Goal: Task Accomplishment & Management: Manage account settings

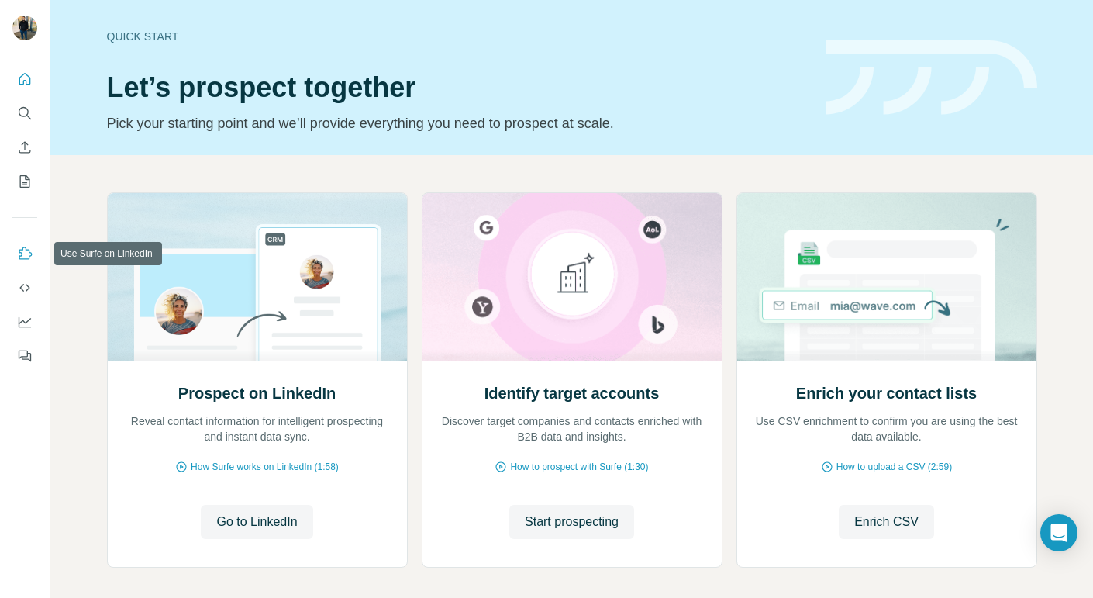
click at [26, 252] on icon "Use Surfe on LinkedIn" at bounding box center [25, 254] width 16 height 16
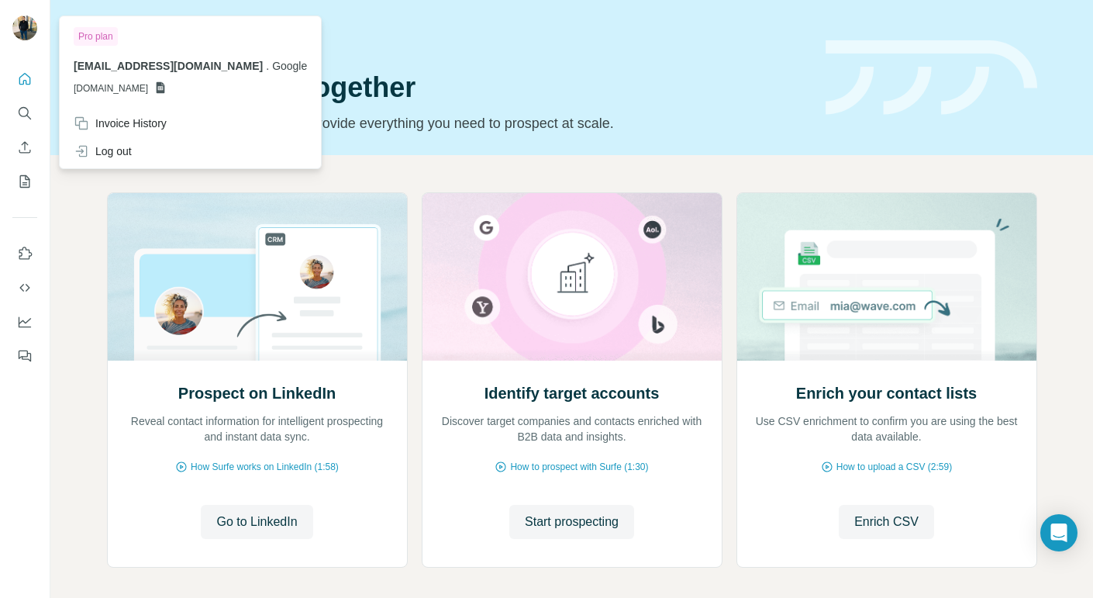
click at [23, 23] on img at bounding box center [24, 28] width 25 height 25
click at [26, 29] on img at bounding box center [24, 28] width 25 height 25
click at [92, 34] on div "Pro plan" at bounding box center [96, 36] width 44 height 19
click at [133, 120] on div "Invoice History" at bounding box center [120, 124] width 93 height 16
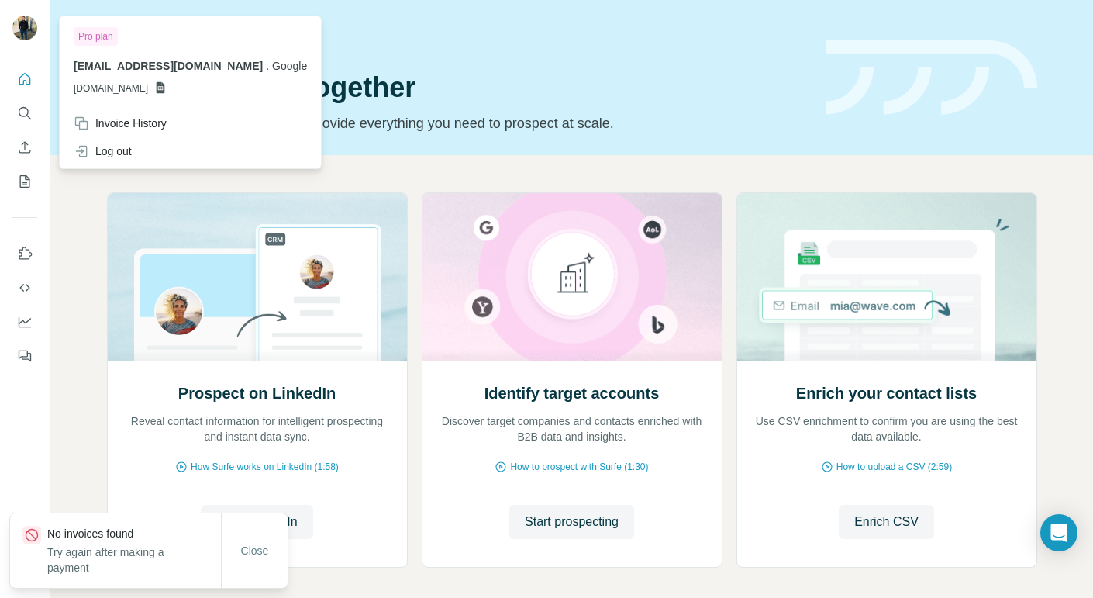
click at [128, 563] on p "Try again after making a payment" at bounding box center [134, 559] width 174 height 31
click at [35, 31] on img at bounding box center [24, 28] width 25 height 25
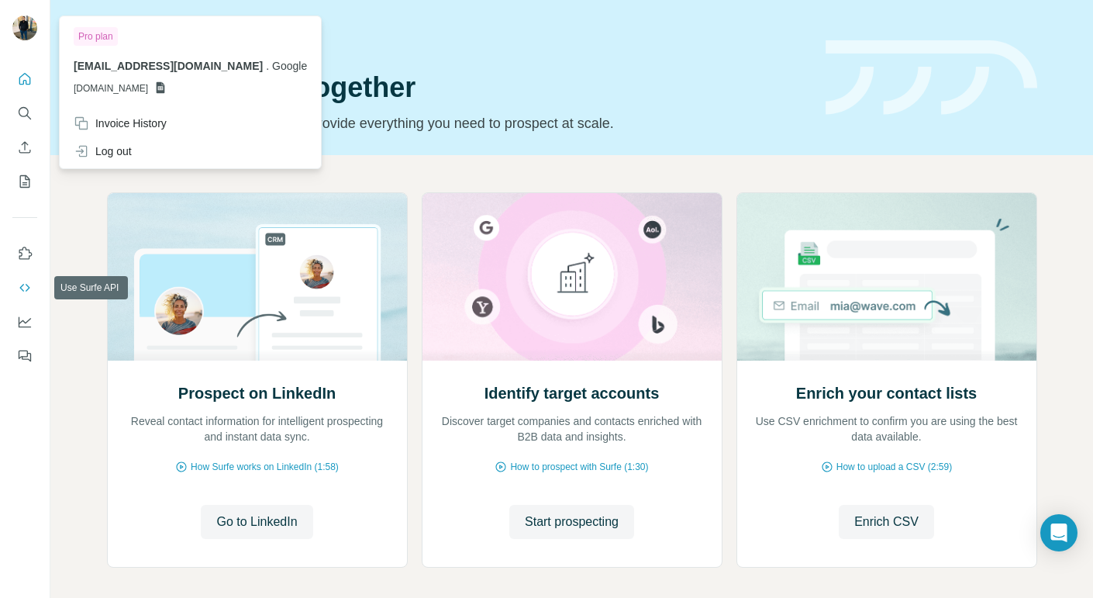
click at [32, 298] on button "Use Surfe API" at bounding box center [24, 288] width 25 height 28
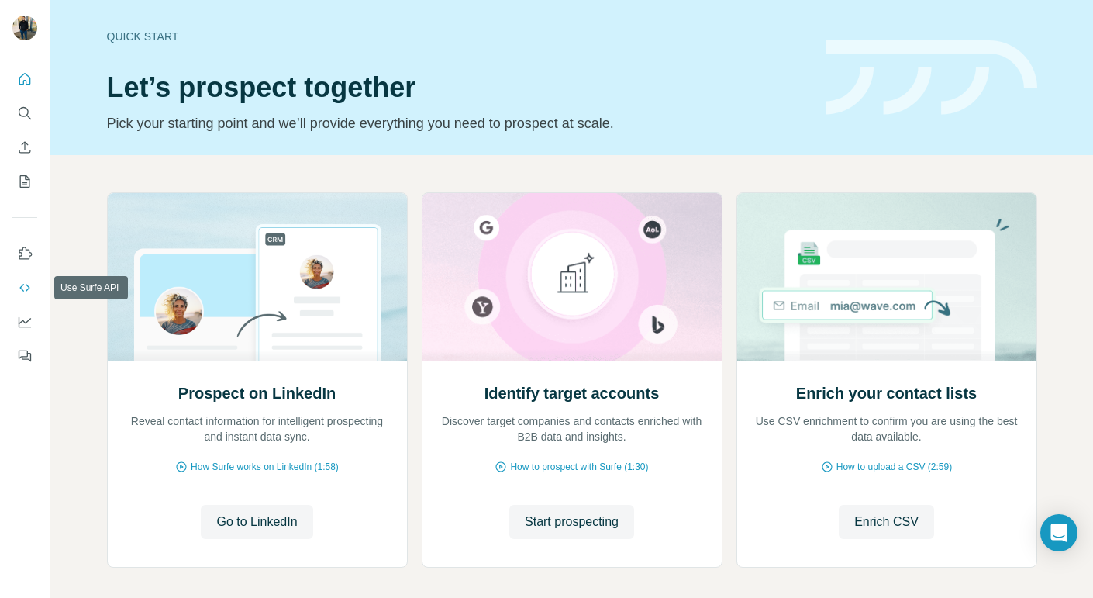
click at [26, 284] on icon "Use Surfe API" at bounding box center [25, 288] width 16 height 16
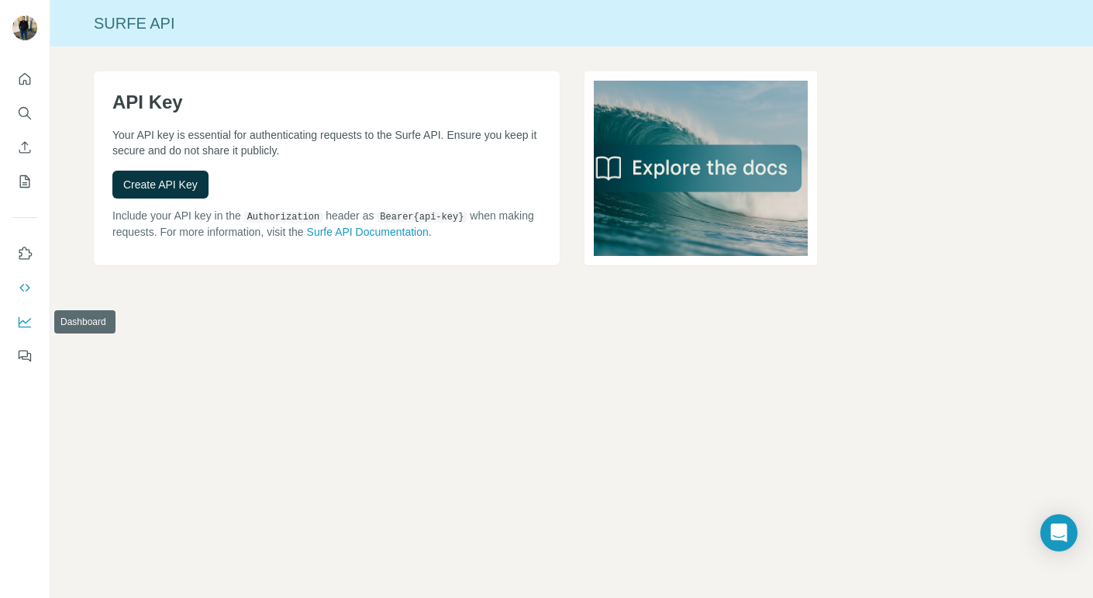
click at [18, 318] on icon "Dashboard" at bounding box center [25, 322] width 16 height 16
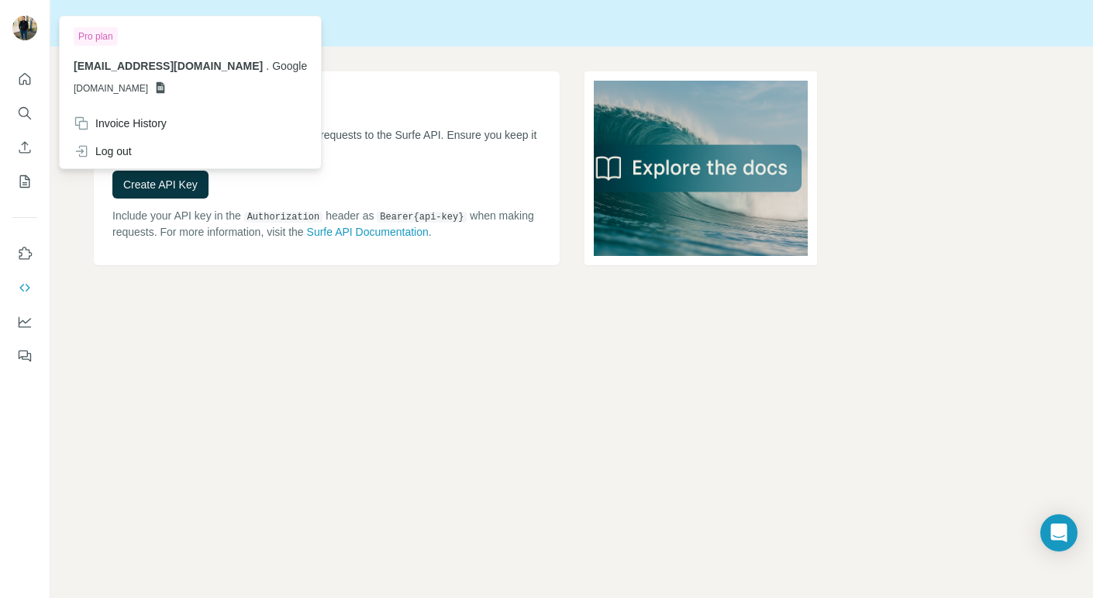
click at [22, 17] on img at bounding box center [24, 28] width 25 height 25
click at [25, 36] on img at bounding box center [24, 28] width 25 height 25
click at [23, 81] on icon "Quick start" at bounding box center [25, 79] width 12 height 12
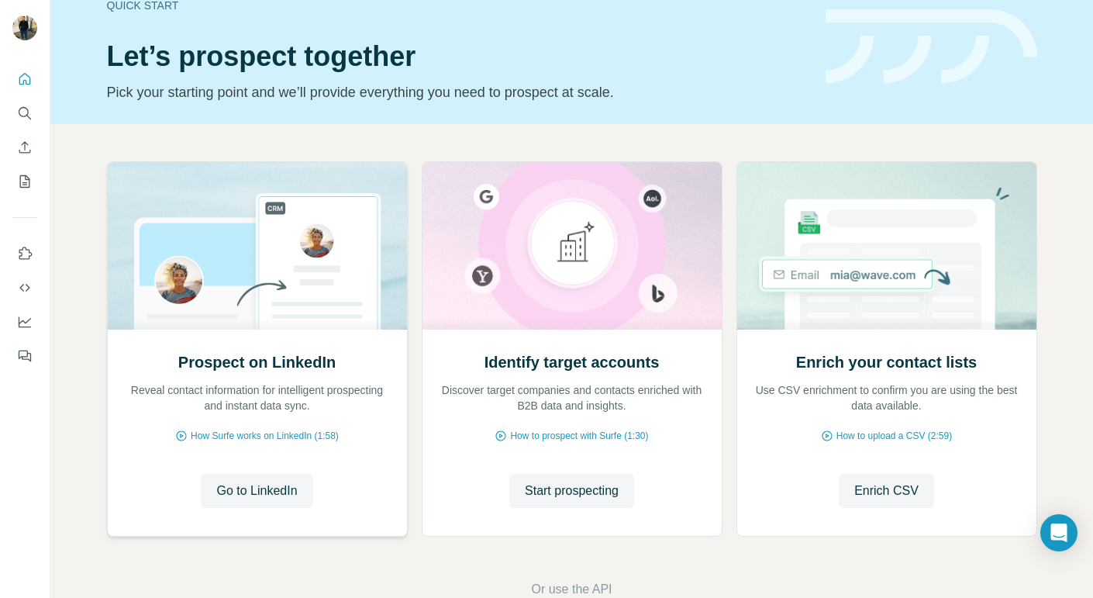
scroll to position [68, 0]
